Goal: Task Accomplishment & Management: Manage account settings

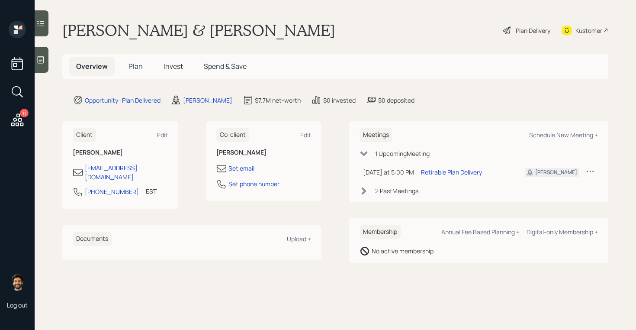
click at [173, 66] on span "Invest" at bounding box center [173, 66] width 19 height 10
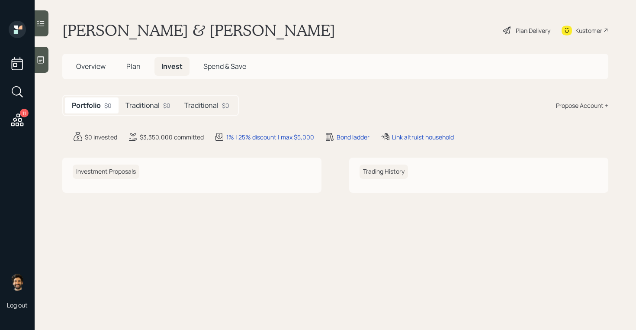
click at [159, 107] on h5 "Traditional" at bounding box center [143, 105] width 34 height 8
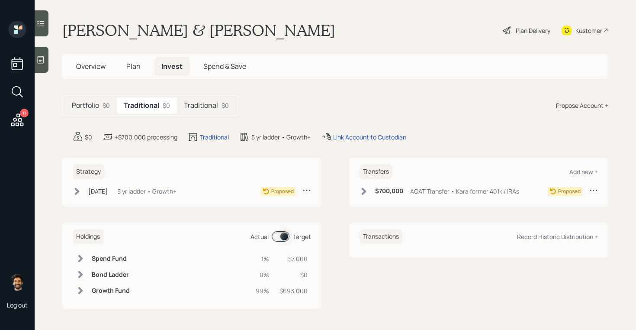
click at [207, 108] on h5 "Traditional" at bounding box center [201, 105] width 34 height 8
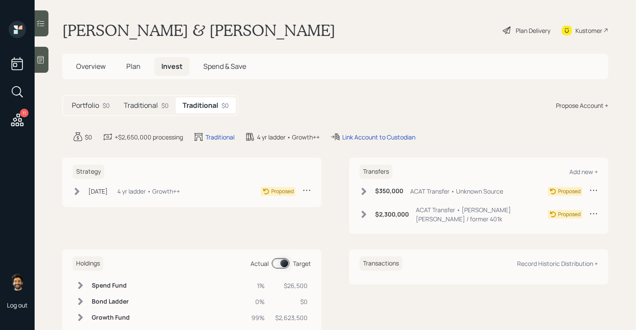
click at [21, 120] on icon at bounding box center [17, 119] width 13 height 13
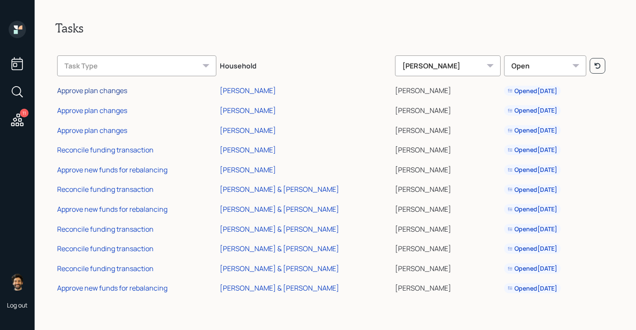
click at [107, 88] on div "Approve plan changes" at bounding box center [92, 91] width 70 height 10
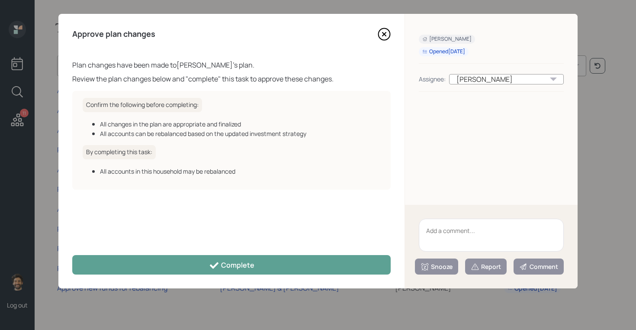
click at [383, 36] on icon at bounding box center [384, 34] width 13 height 13
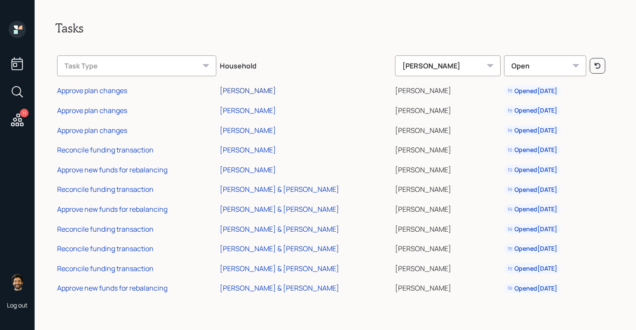
click at [260, 95] on div "[PERSON_NAME]" at bounding box center [248, 91] width 56 height 10
